Goal: Information Seeking & Learning: Understand process/instructions

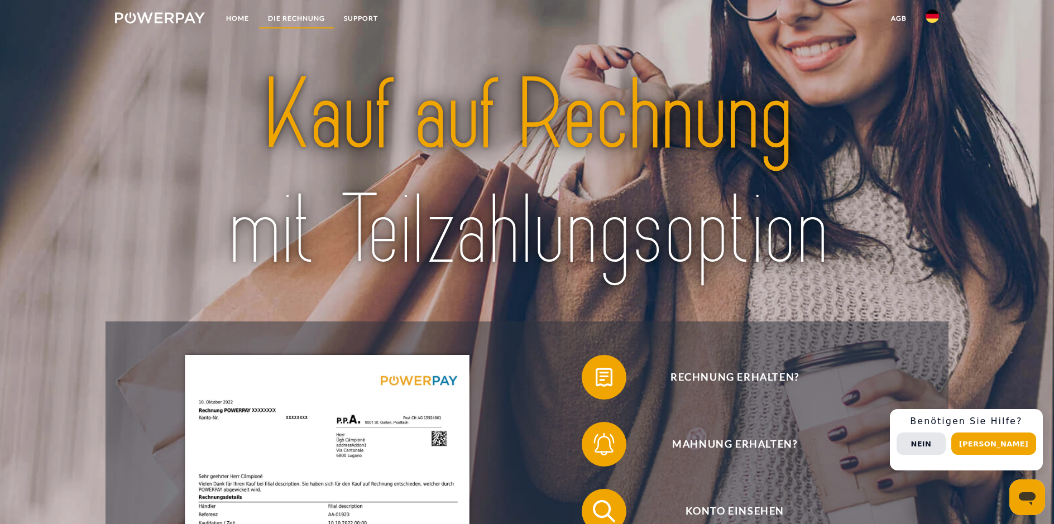
click at [290, 17] on link "DIE RECHNUNG" at bounding box center [296, 18] width 76 height 20
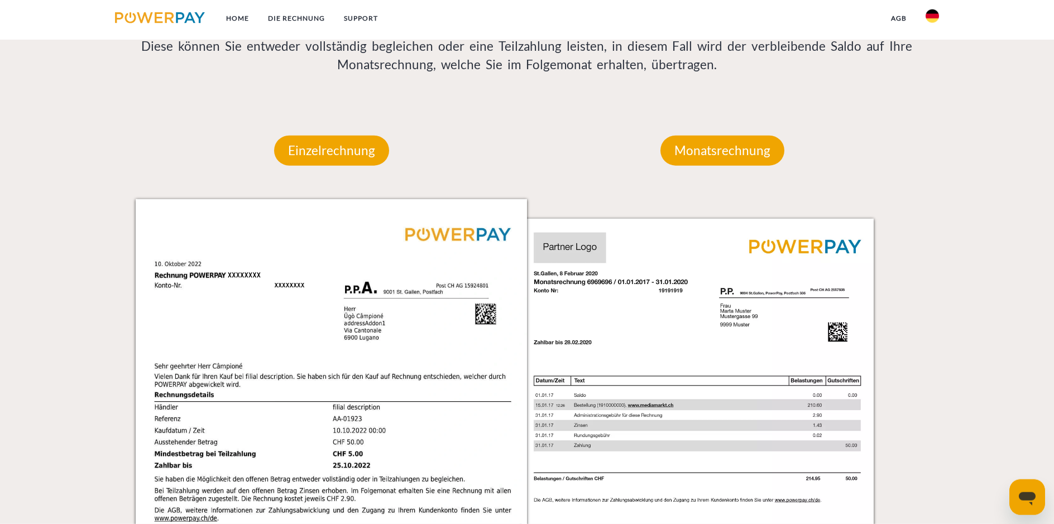
scroll to position [793, 0]
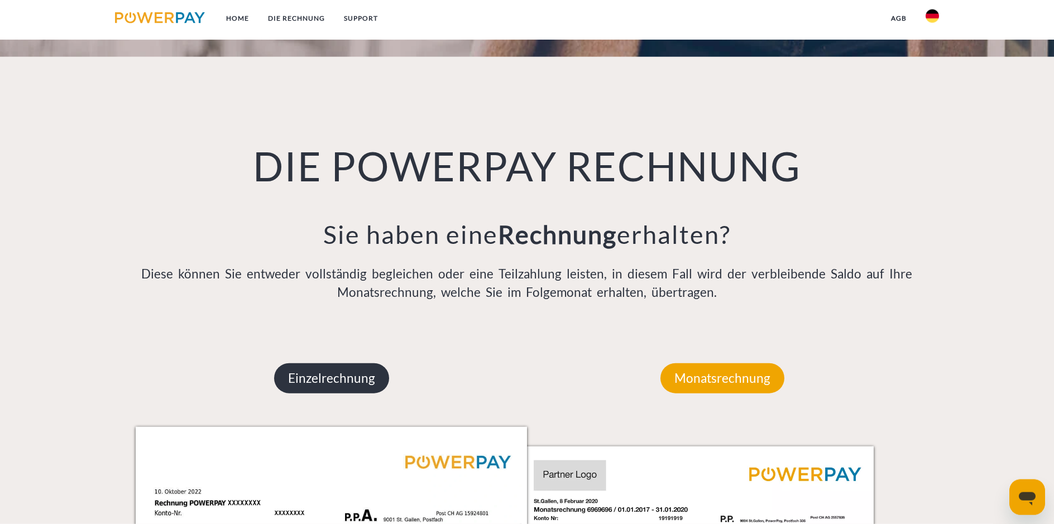
click at [340, 388] on p "Einzelrechnung" at bounding box center [331, 378] width 115 height 30
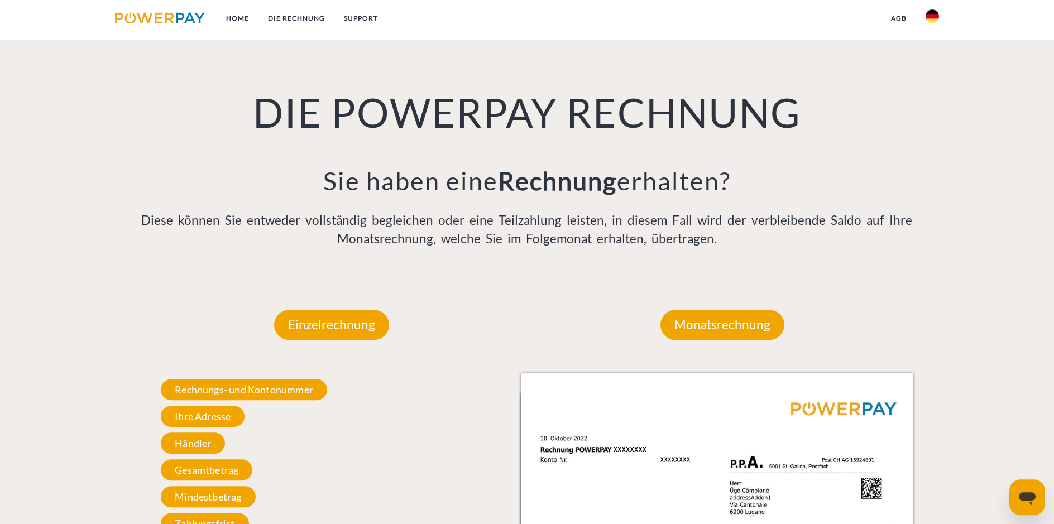
scroll to position [907, 0]
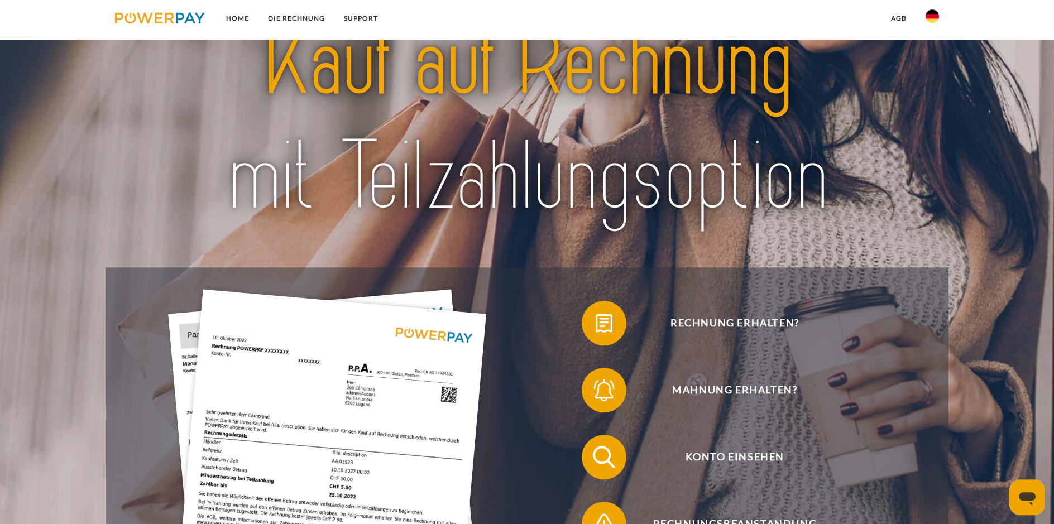
scroll to position [171, 0]
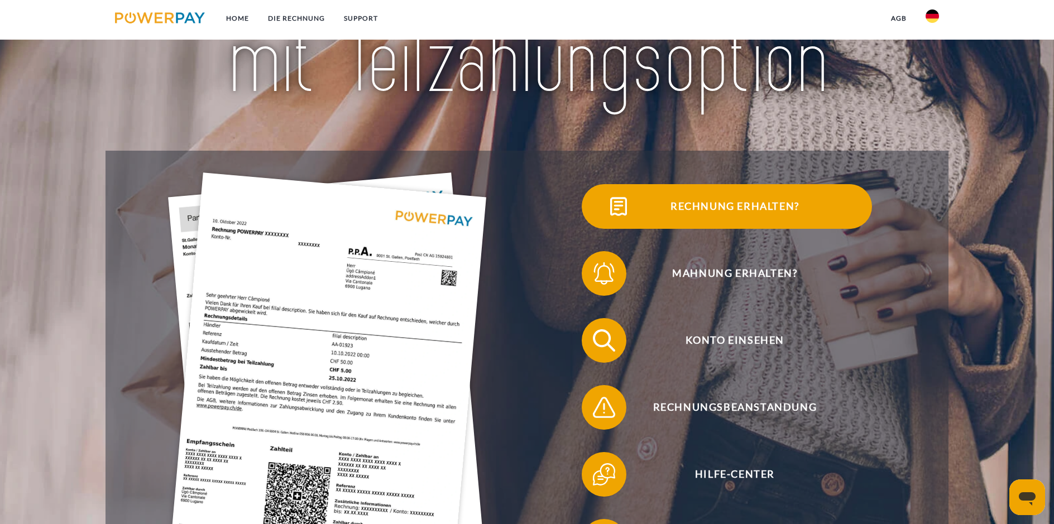
click at [687, 208] on span "Rechnung erhalten?" at bounding box center [735, 206] width 274 height 45
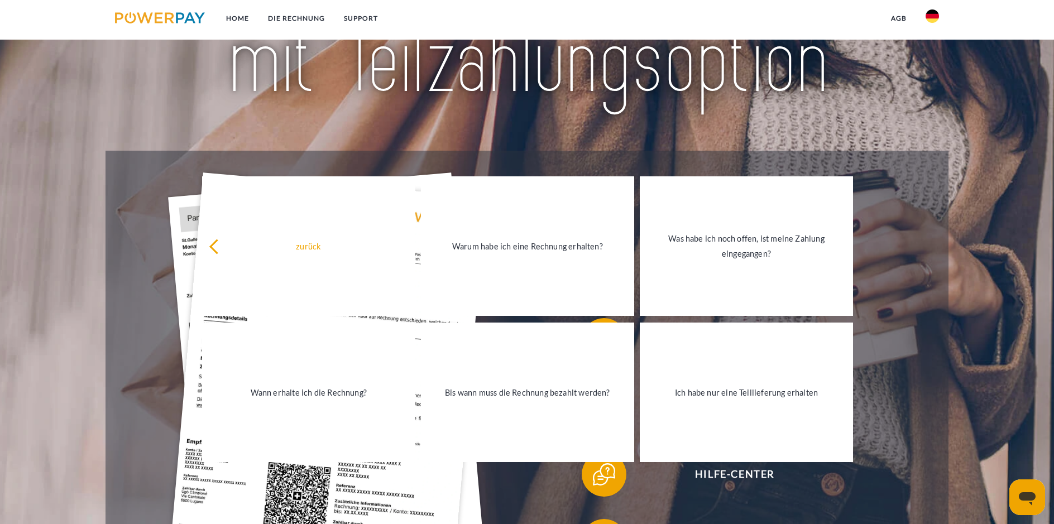
click at [671, 128] on div at bounding box center [526, 2] width 843 height 295
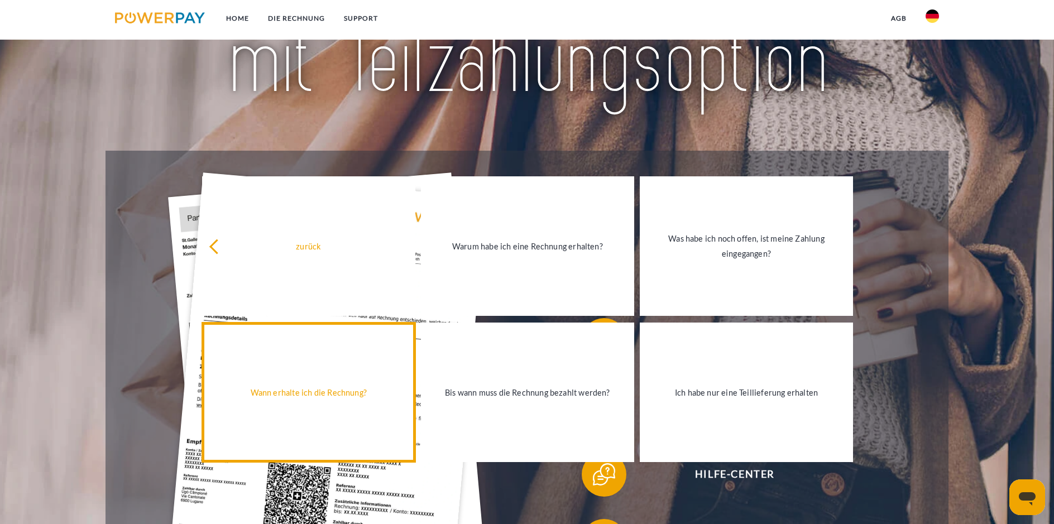
click at [338, 399] on div "Wann erhalte ich die Rechnung?" at bounding box center [309, 392] width 200 height 15
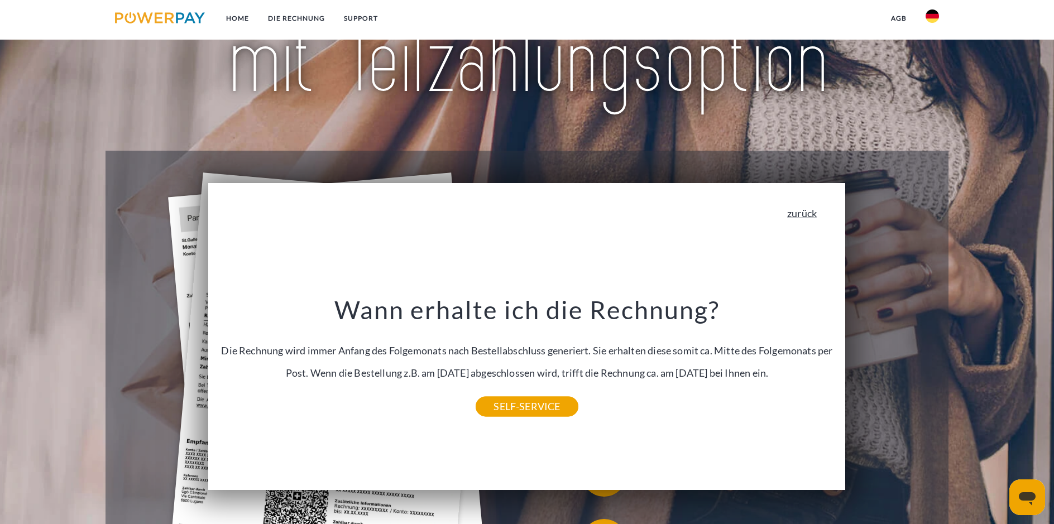
click at [793, 210] on link "zurück" at bounding box center [802, 213] width 30 height 10
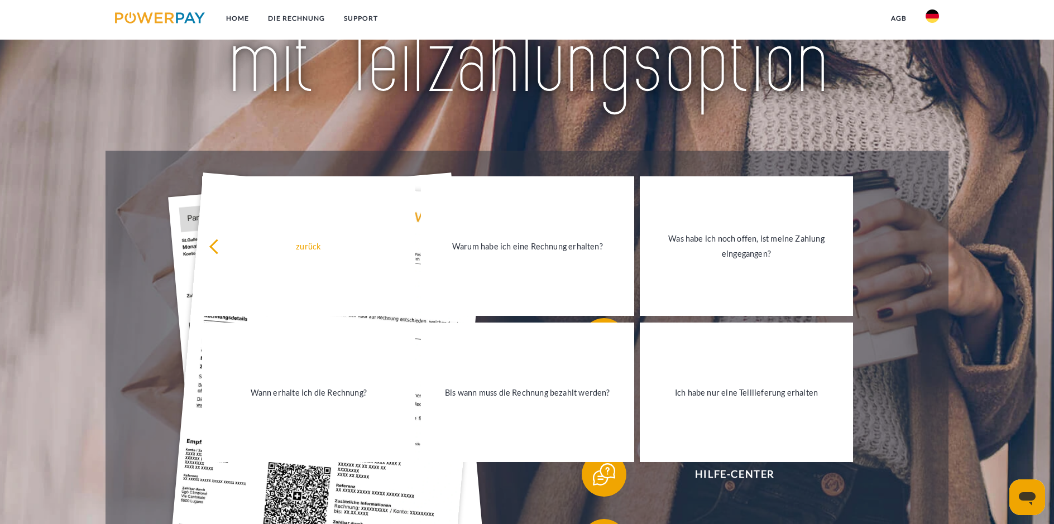
click at [717, 131] on div at bounding box center [526, 2] width 843 height 295
click at [401, 121] on img at bounding box center [527, 3] width 743 height 242
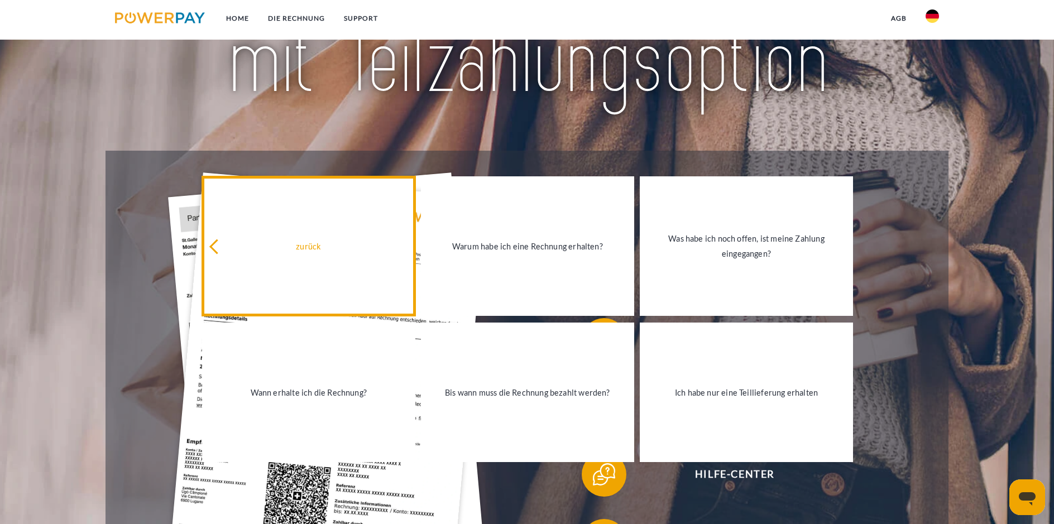
click at [212, 252] on div "zurück" at bounding box center [309, 246] width 200 height 15
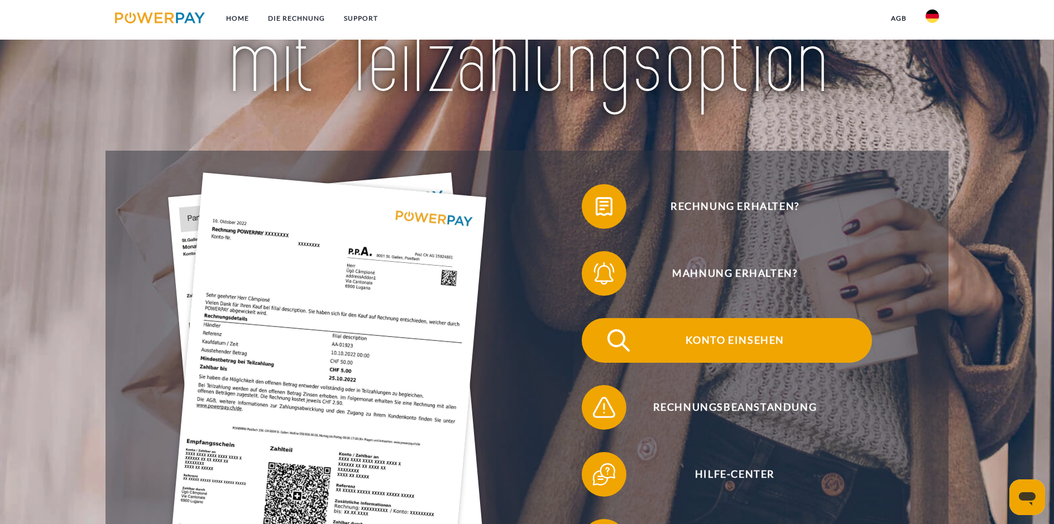
click at [688, 329] on span "Konto einsehen" at bounding box center [735, 340] width 274 height 45
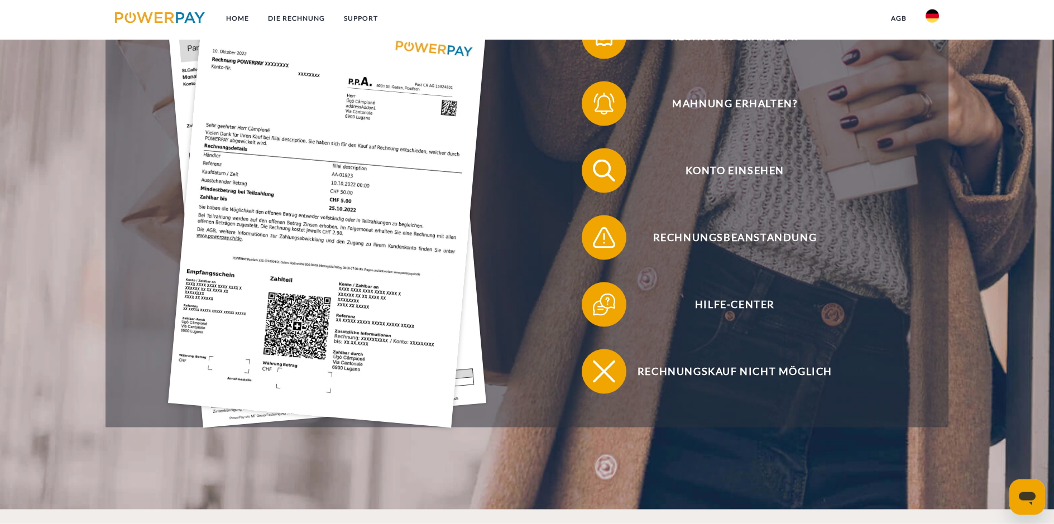
scroll to position [399, 0]
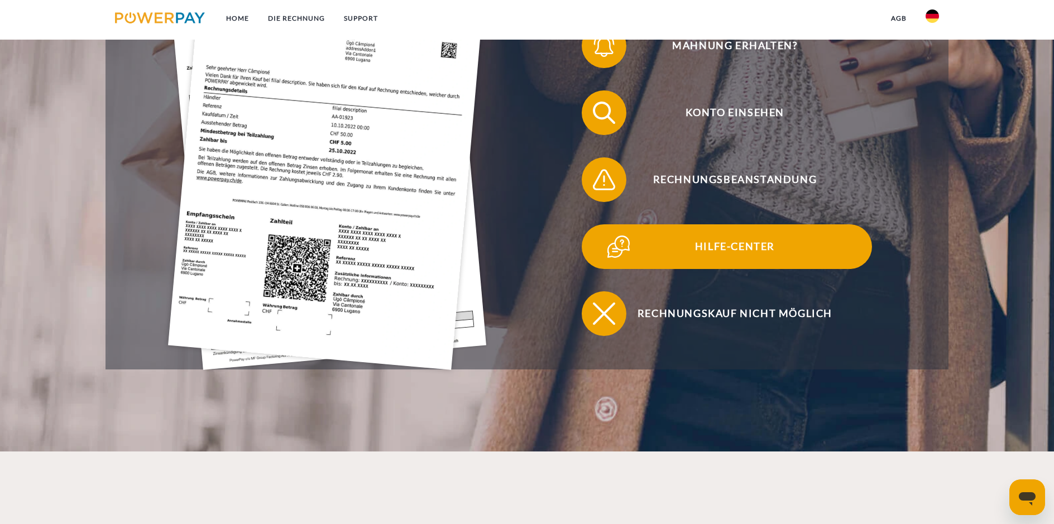
click at [749, 246] on span "Hilfe-Center" at bounding box center [735, 246] width 274 height 45
